Goal: Task Accomplishment & Management: Manage account settings

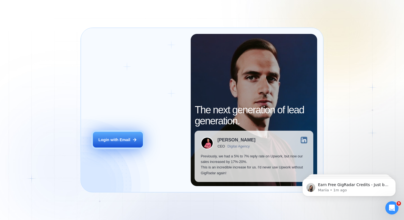
click at [123, 144] on button "Login with Email" at bounding box center [118, 140] width 50 height 16
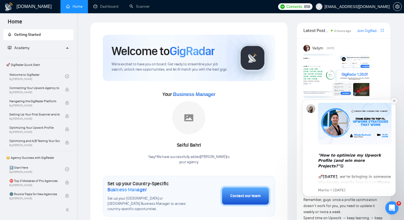
click at [395, 100] on icon "Dismiss notification" at bounding box center [394, 101] width 2 height 2
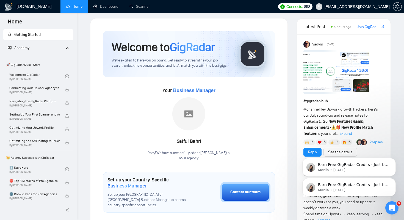
scroll to position [3, 0]
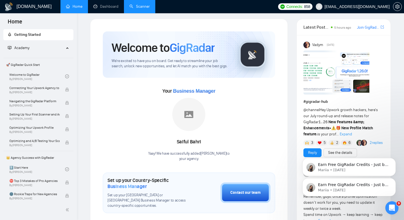
click at [139, 9] on link "Scanner" at bounding box center [140, 6] width 20 height 5
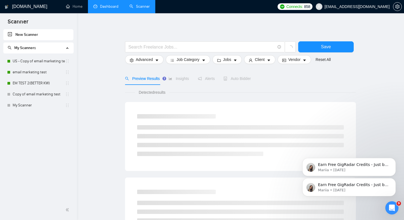
click at [97, 4] on link "Dashboard" at bounding box center [106, 6] width 25 height 5
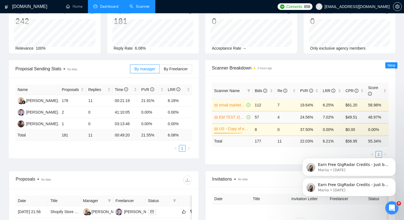
scroll to position [37, 0]
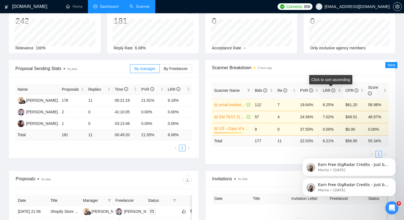
click at [334, 90] on icon "info-circle" at bounding box center [334, 90] width 4 height 4
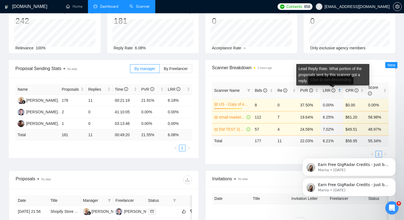
click at [334, 90] on icon "info-circle" at bounding box center [334, 90] width 4 height 4
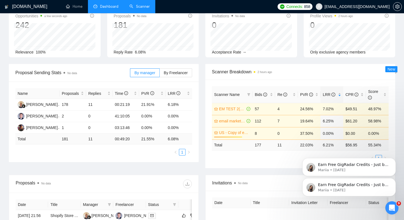
scroll to position [37, 0]
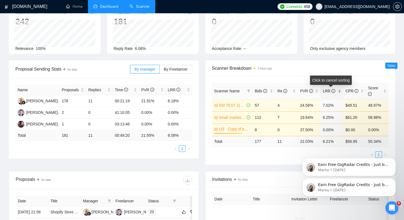
click at [341, 90] on div "LRR" at bounding box center [332, 91] width 18 height 6
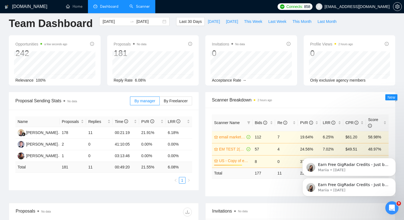
scroll to position [0, 0]
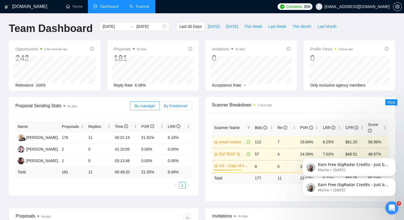
click at [176, 107] on span "By Freelancer" at bounding box center [176, 105] width 24 height 4
click at [160, 107] on input "By Freelancer" at bounding box center [160, 107] width 0 height 0
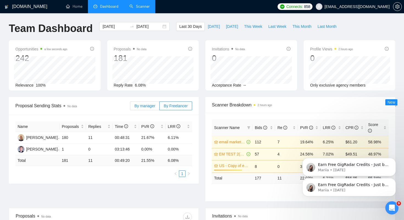
click at [142, 106] on span "By manager" at bounding box center [145, 105] width 21 height 4
click at [130, 107] on input "By manager" at bounding box center [130, 107] width 0 height 0
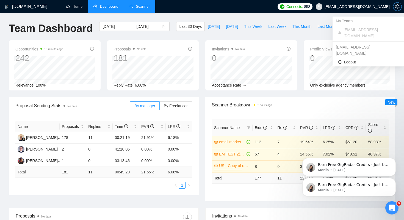
click at [395, 7] on span "setting" at bounding box center [398, 6] width 8 height 4
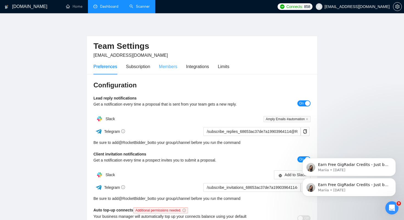
click at [168, 71] on div "Members" at bounding box center [168, 67] width 18 height 16
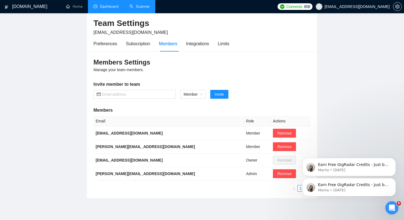
scroll to position [25, 0]
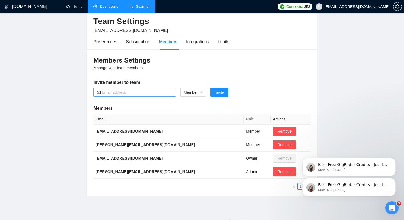
click at [139, 93] on input "text" at bounding box center [137, 92] width 71 height 6
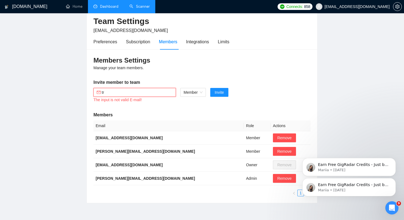
type input "t"
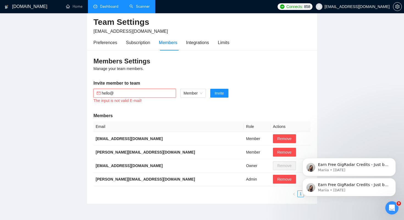
scroll to position [23, 0]
click at [143, 91] on input "hello@" at bounding box center [137, 94] width 71 height 6
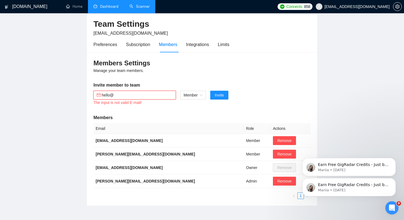
scroll to position [22, 0]
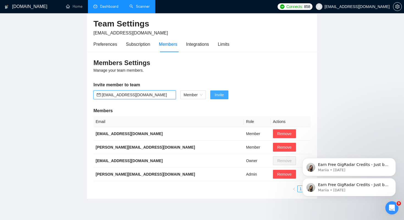
type input "[EMAIL_ADDRESS][DOMAIN_NAME]"
click at [219, 93] on span "Invite" at bounding box center [219, 95] width 9 height 6
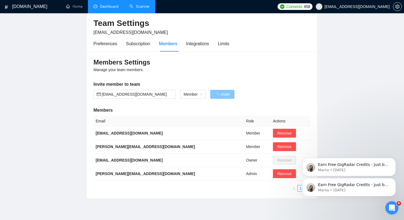
scroll to position [10, 0]
